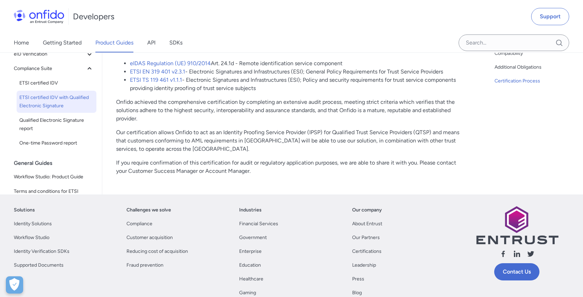
scroll to position [2323, 0]
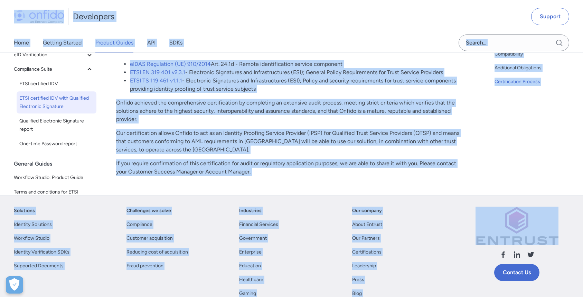
click at [222, 107] on p "Onfido achieved the comprehensive certification by completing an extensive audi…" at bounding box center [290, 111] width 349 height 25
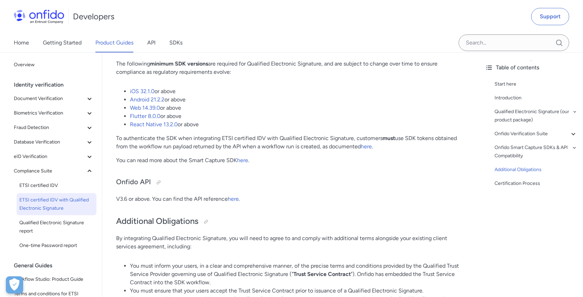
scroll to position [1872, 0]
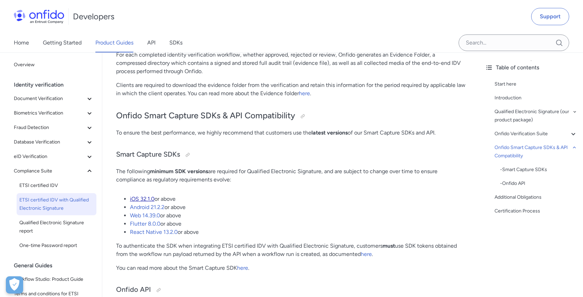
click at [143, 197] on link "iOS 32.1.0" at bounding box center [142, 199] width 25 height 7
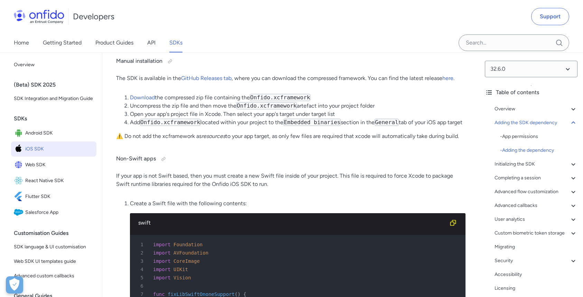
scroll to position [1449, 0]
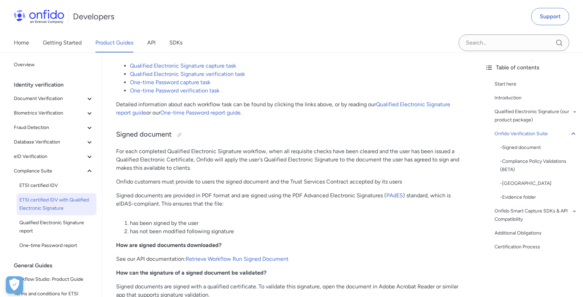
click at [248, 154] on p "For each completed Qualified Electronic Signature workflow, when all requisite …" at bounding box center [290, 159] width 349 height 25
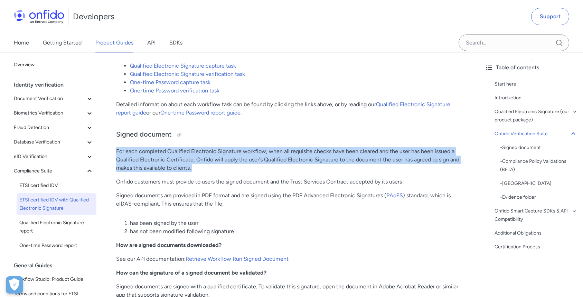
click at [248, 154] on p "For each completed Qualified Electronic Signature workflow, when all requisite …" at bounding box center [290, 159] width 349 height 25
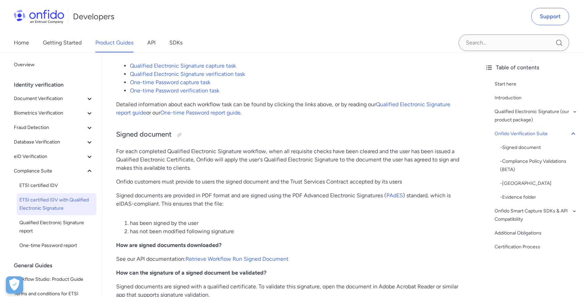
click at [248, 184] on p "Onfido customers must provide to users the signed document and the Trust Servic…" at bounding box center [290, 182] width 349 height 8
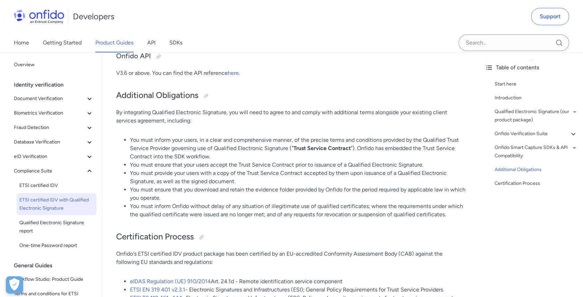
scroll to position [2097, 0]
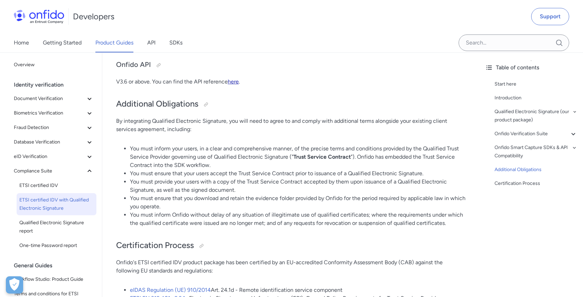
click at [233, 79] on link "here" at bounding box center [233, 81] width 11 height 7
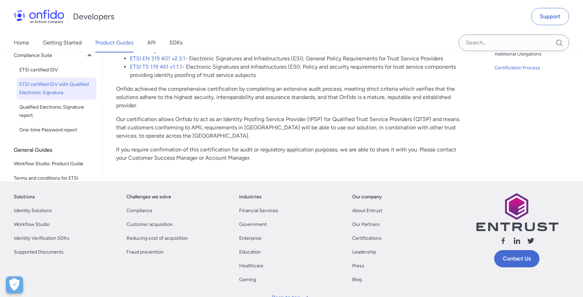
scroll to position [2340, 0]
